Goal: Task Accomplishment & Management: Manage account settings

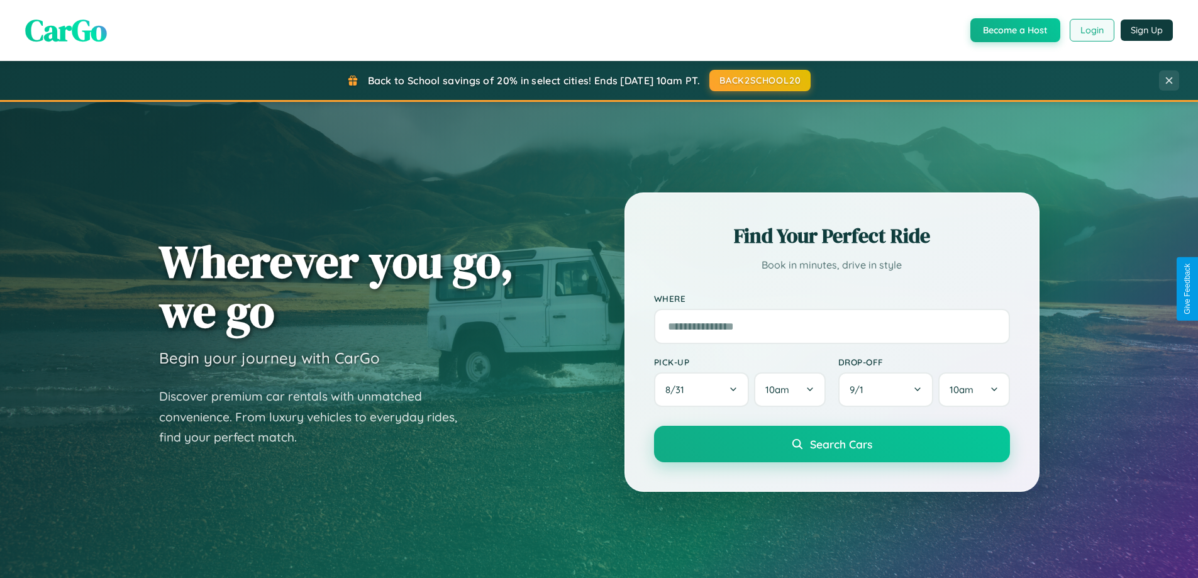
click at [1091, 30] on button "Login" at bounding box center [1092, 30] width 45 height 23
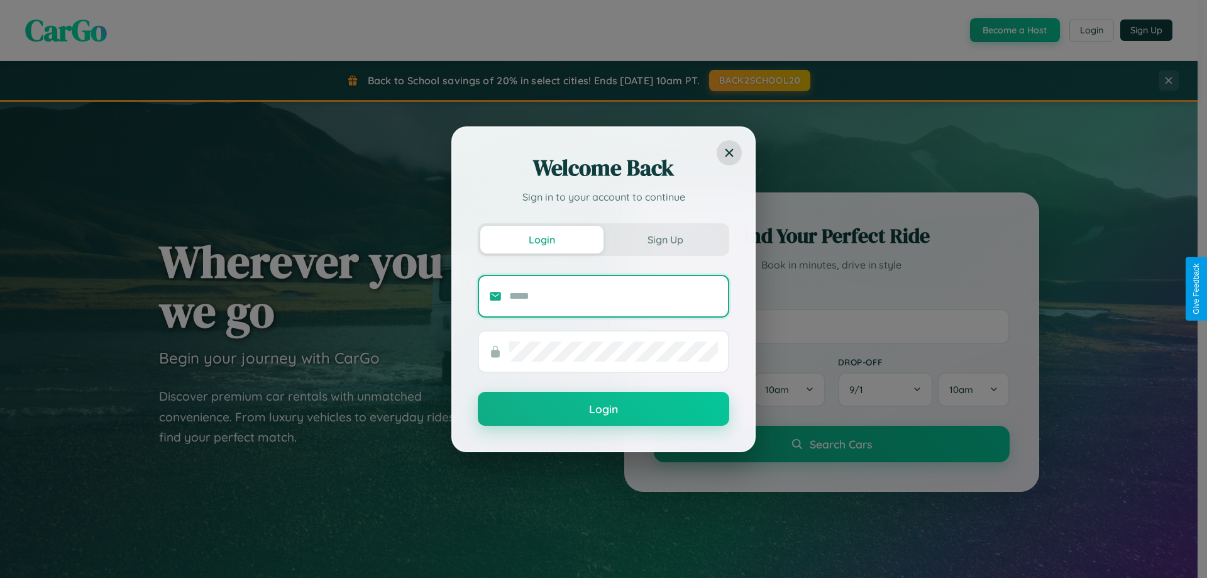
click at [614, 296] on input "text" at bounding box center [613, 296] width 209 height 20
type input "**********"
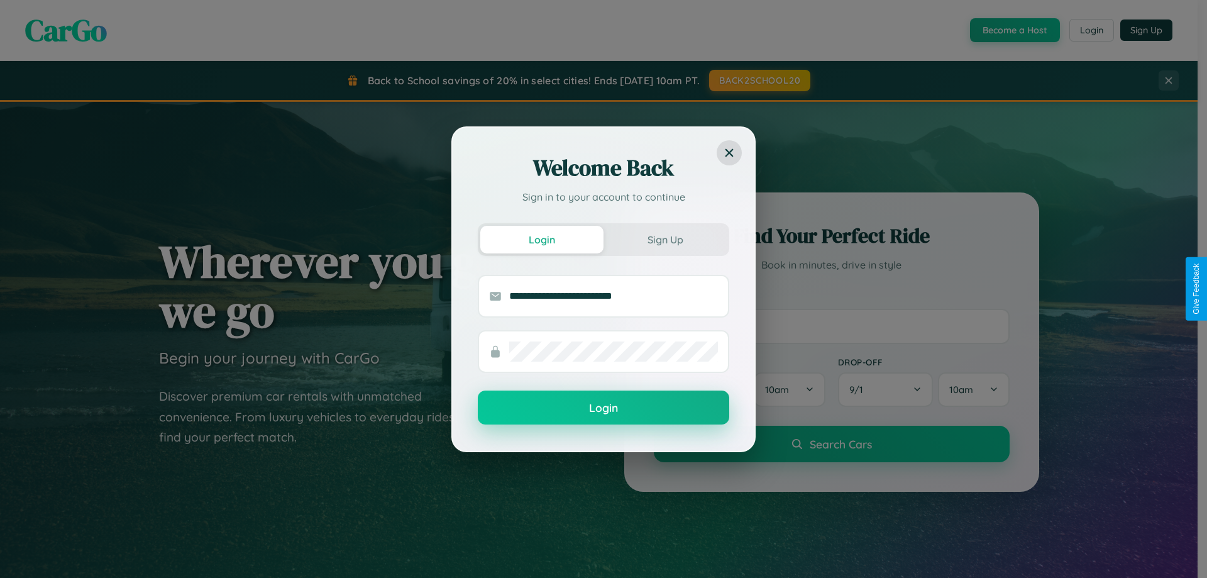
click at [604, 408] on button "Login" at bounding box center [604, 408] width 252 height 34
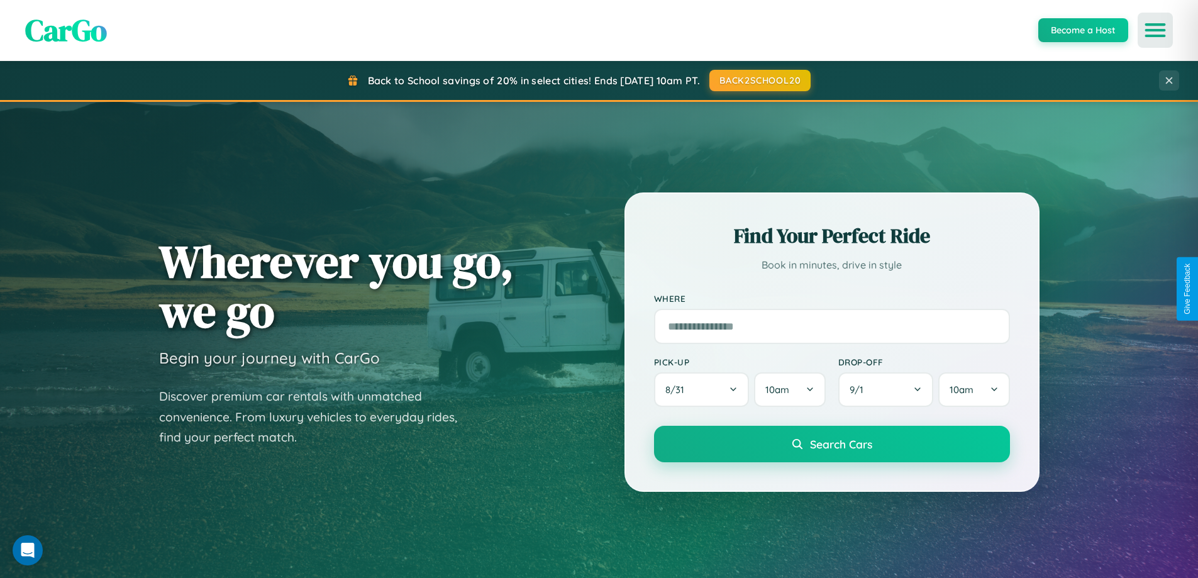
click at [1155, 30] on icon "Open menu" at bounding box center [1155, 30] width 18 height 11
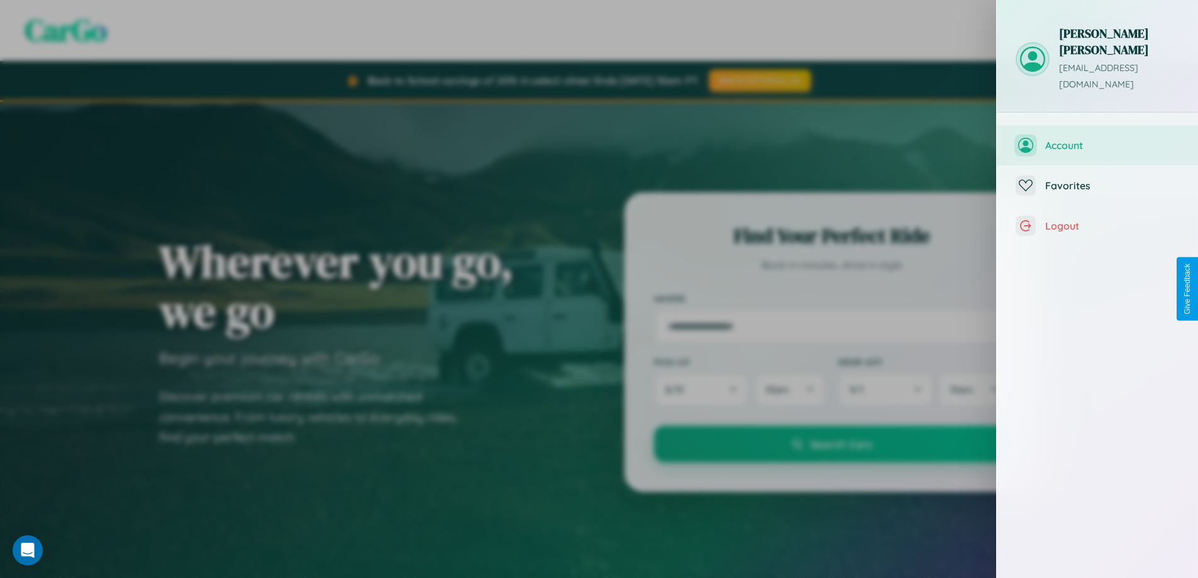
click at [1097, 139] on span "Account" at bounding box center [1112, 145] width 134 height 13
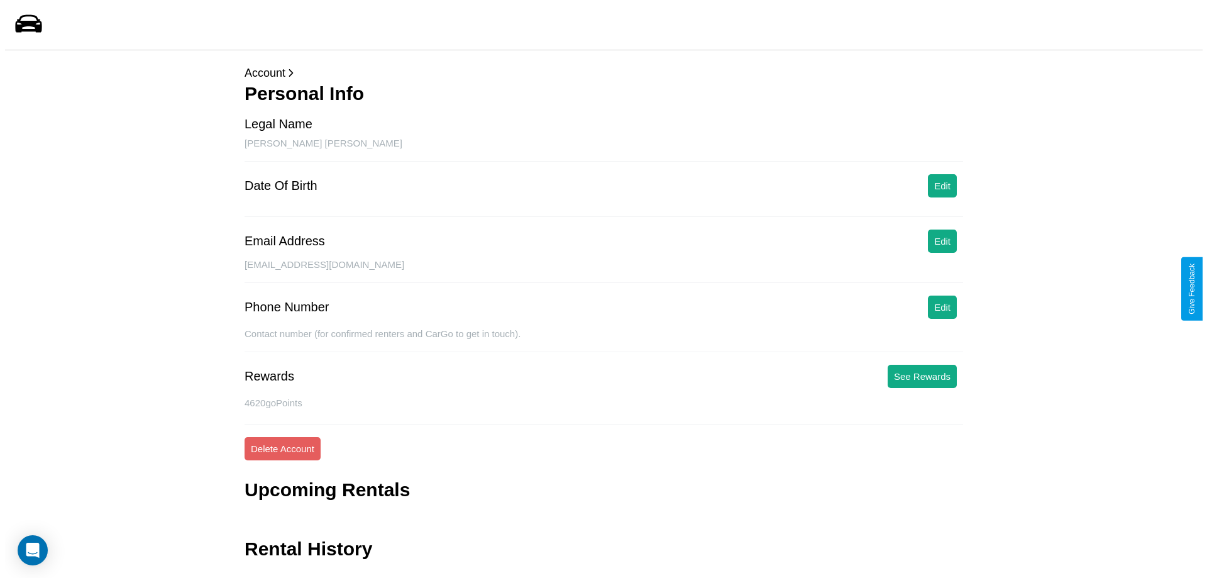
scroll to position [30, 0]
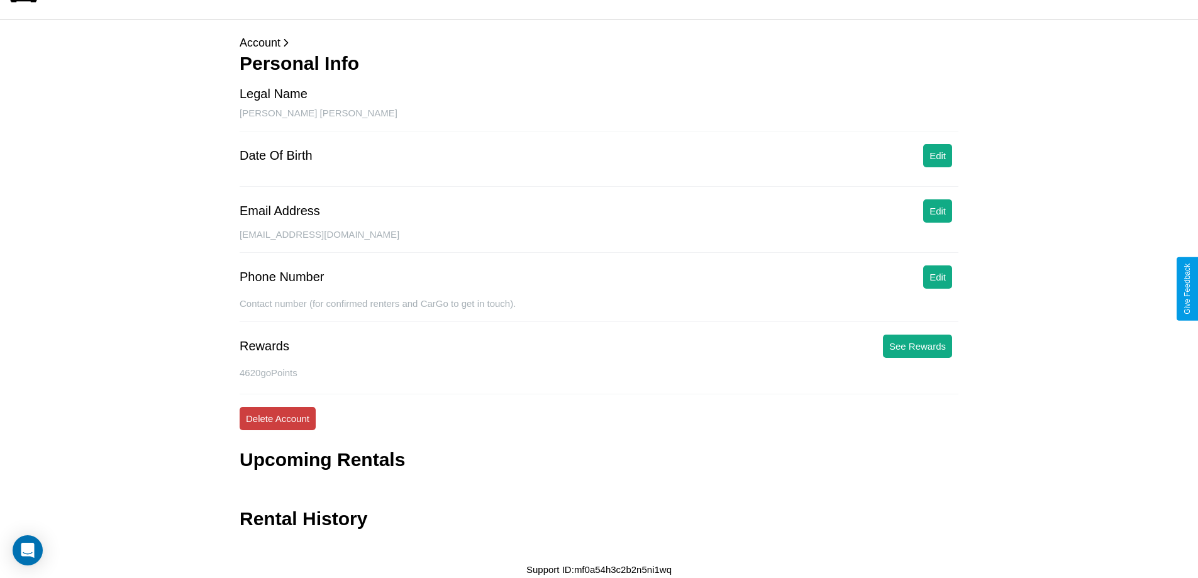
click at [277, 418] on button "Delete Account" at bounding box center [278, 418] width 76 height 23
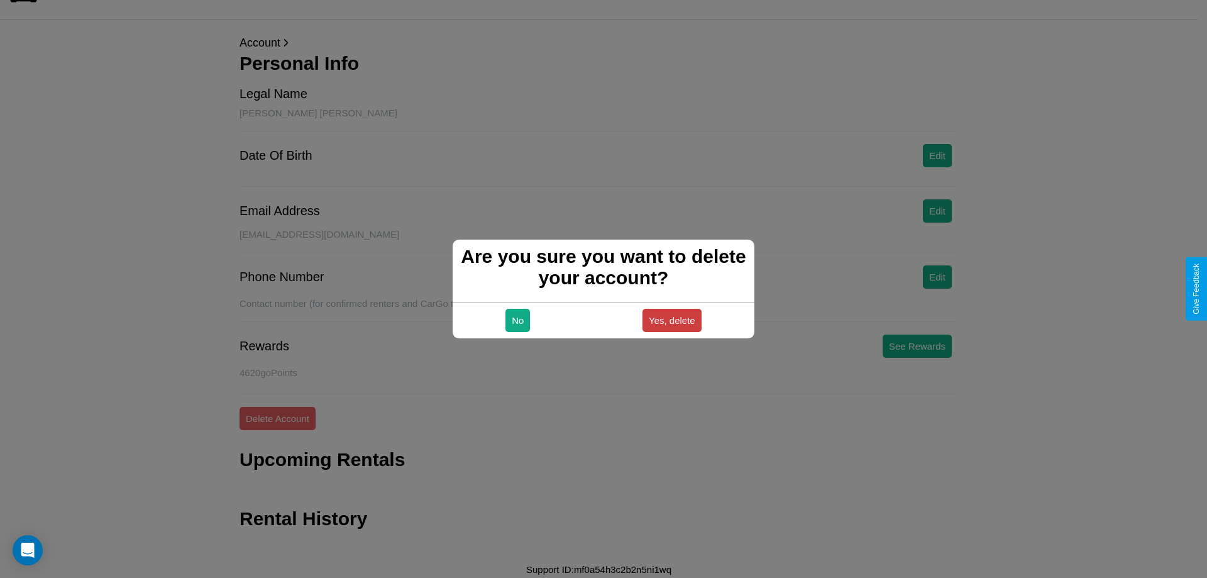
click at [672, 320] on button "Yes, delete" at bounding box center [672, 320] width 59 height 23
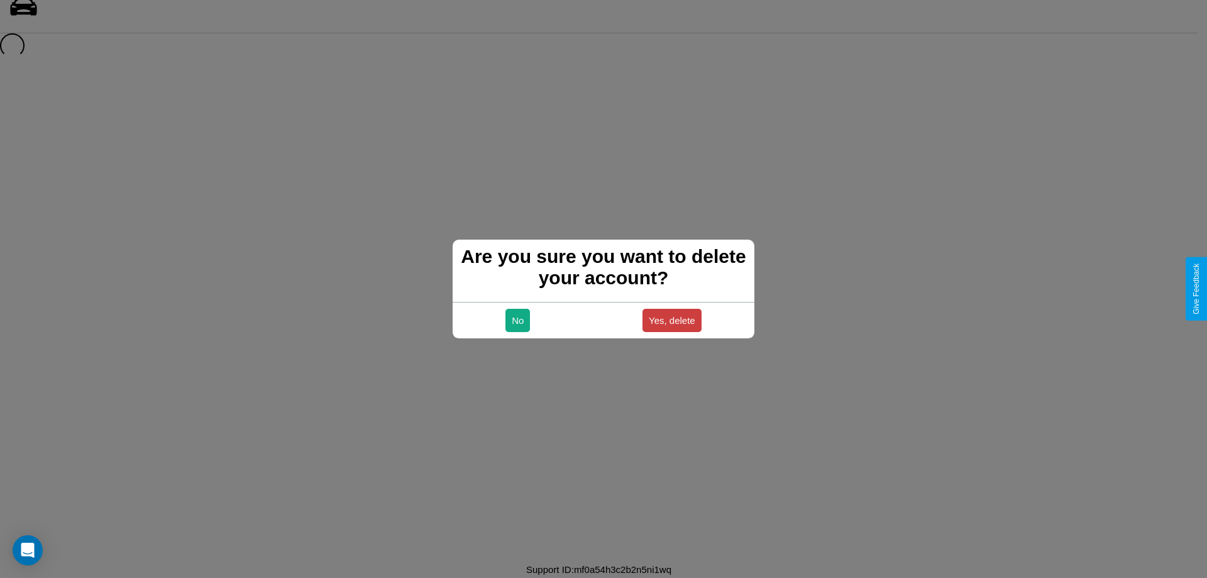
scroll to position [17, 0]
